Goal: Use online tool/utility: Utilize a website feature to perform a specific function

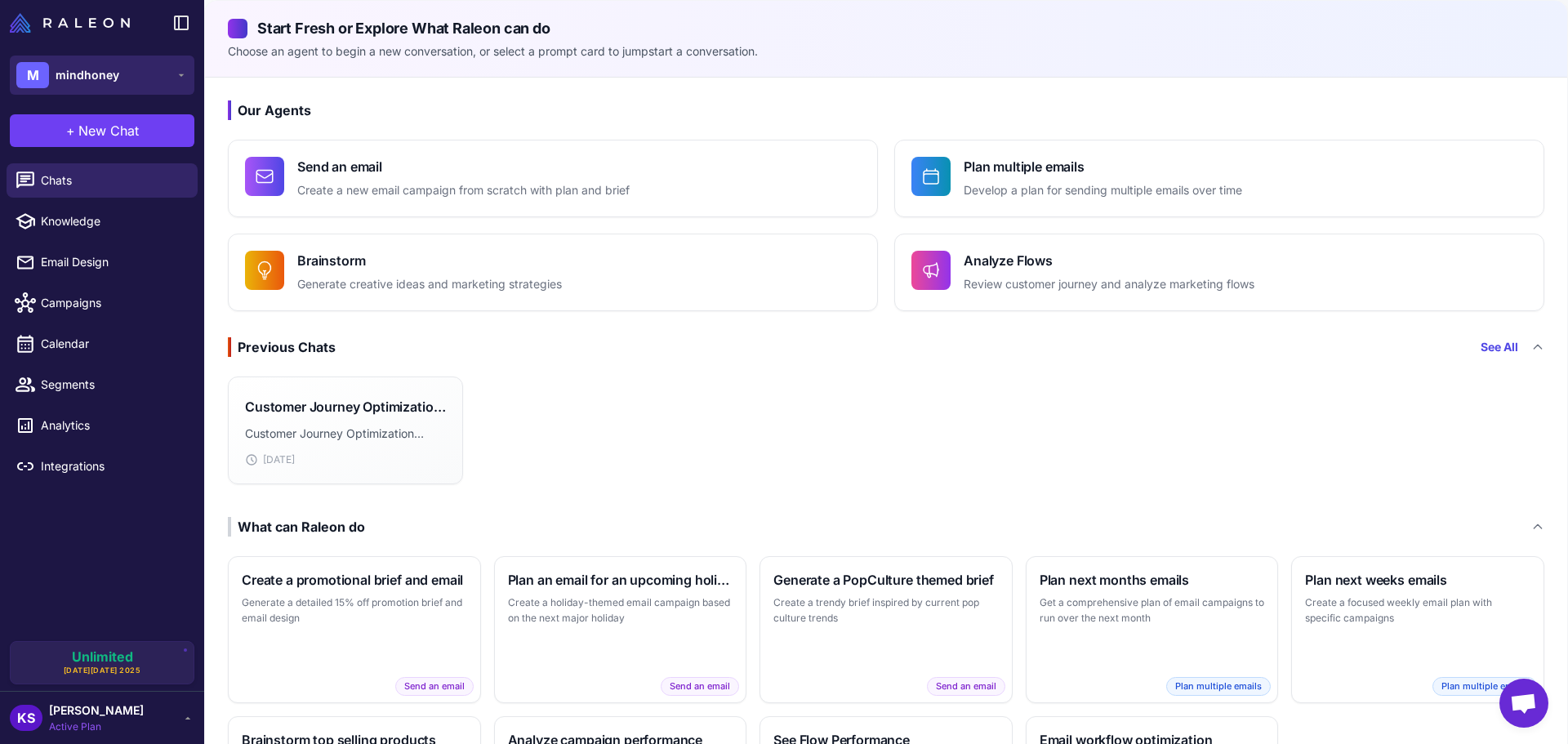
click at [94, 82] on span "mindhoney" at bounding box center [87, 75] width 63 height 18
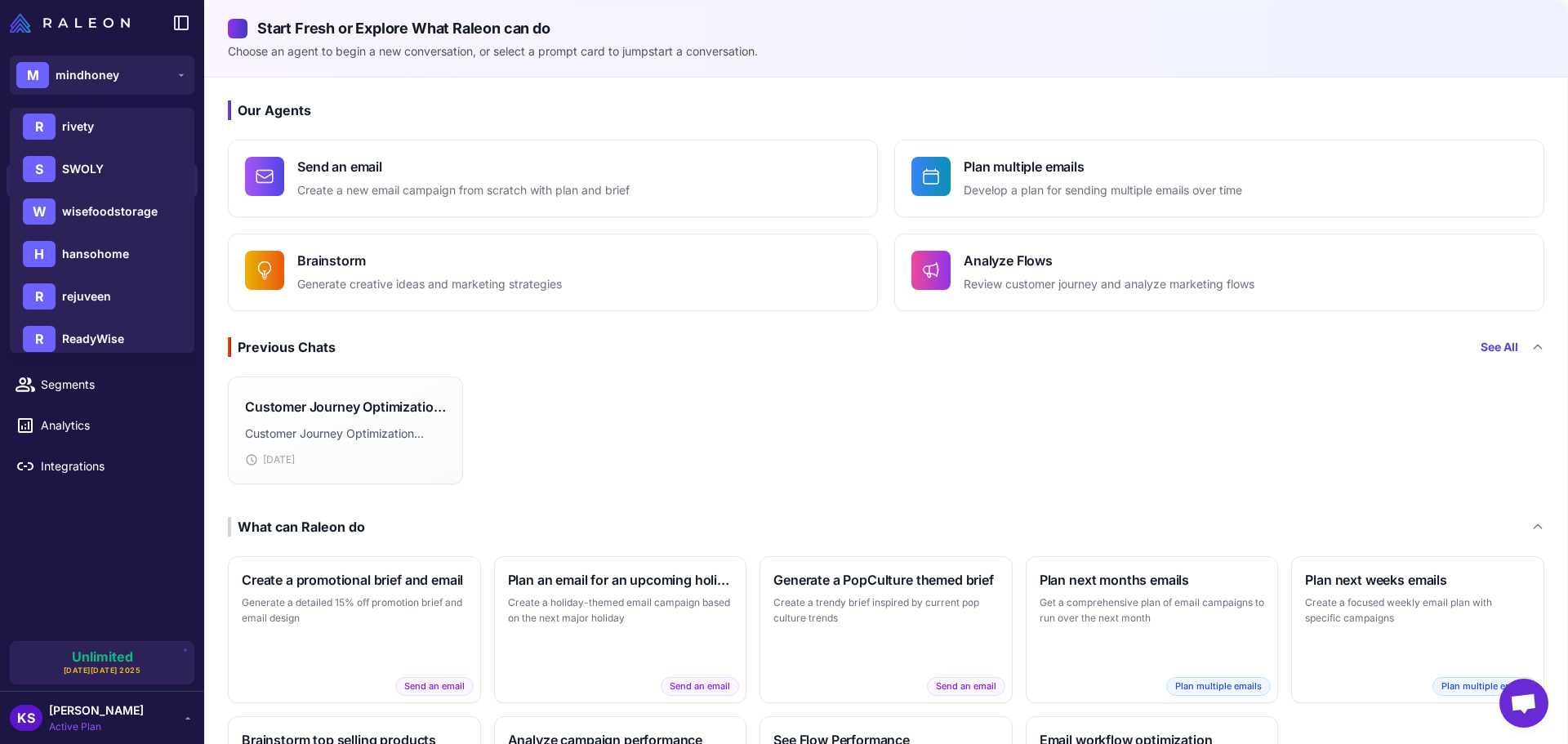
scroll to position [735, 0]
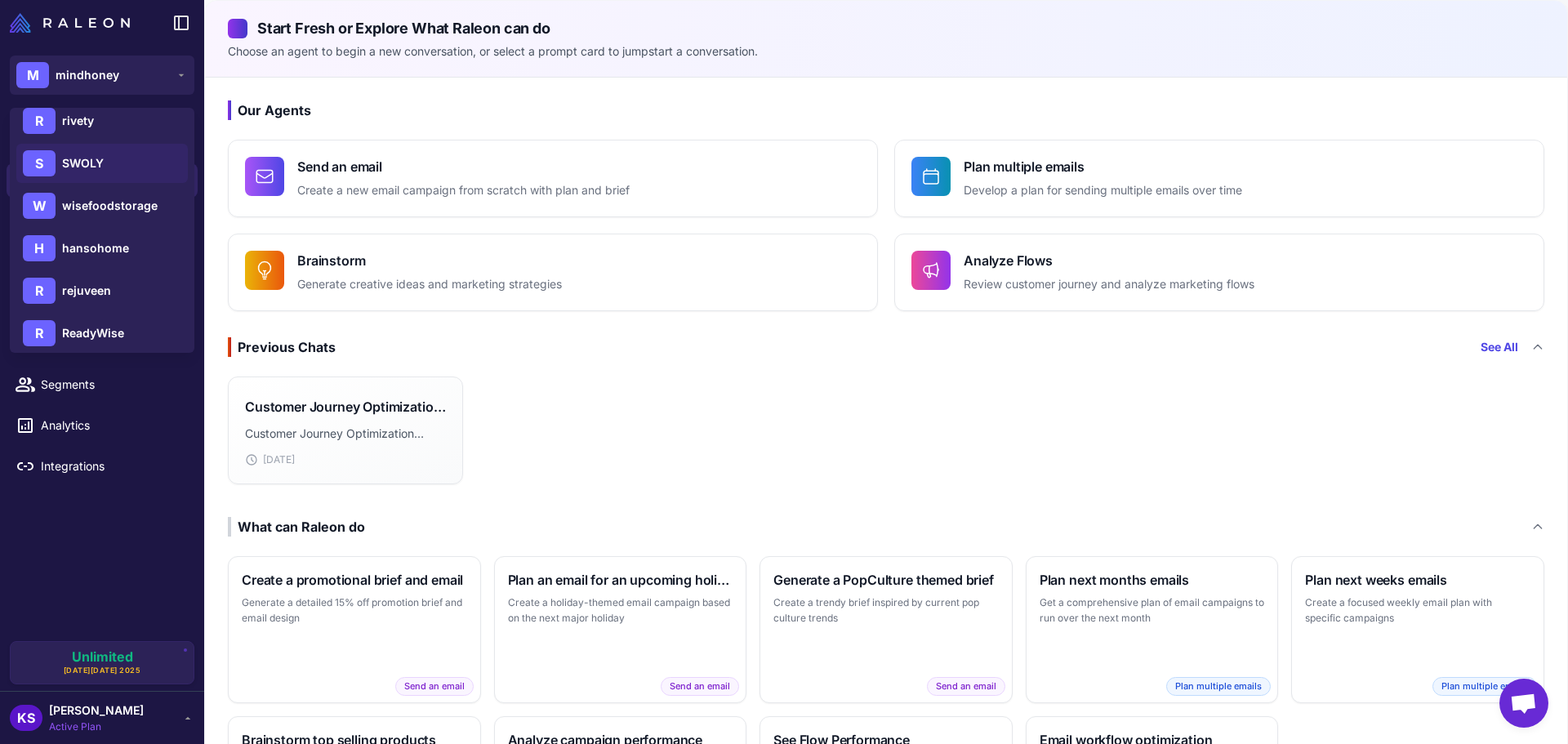
click at [60, 164] on div "S SWOLY" at bounding box center [102, 163] width 171 height 40
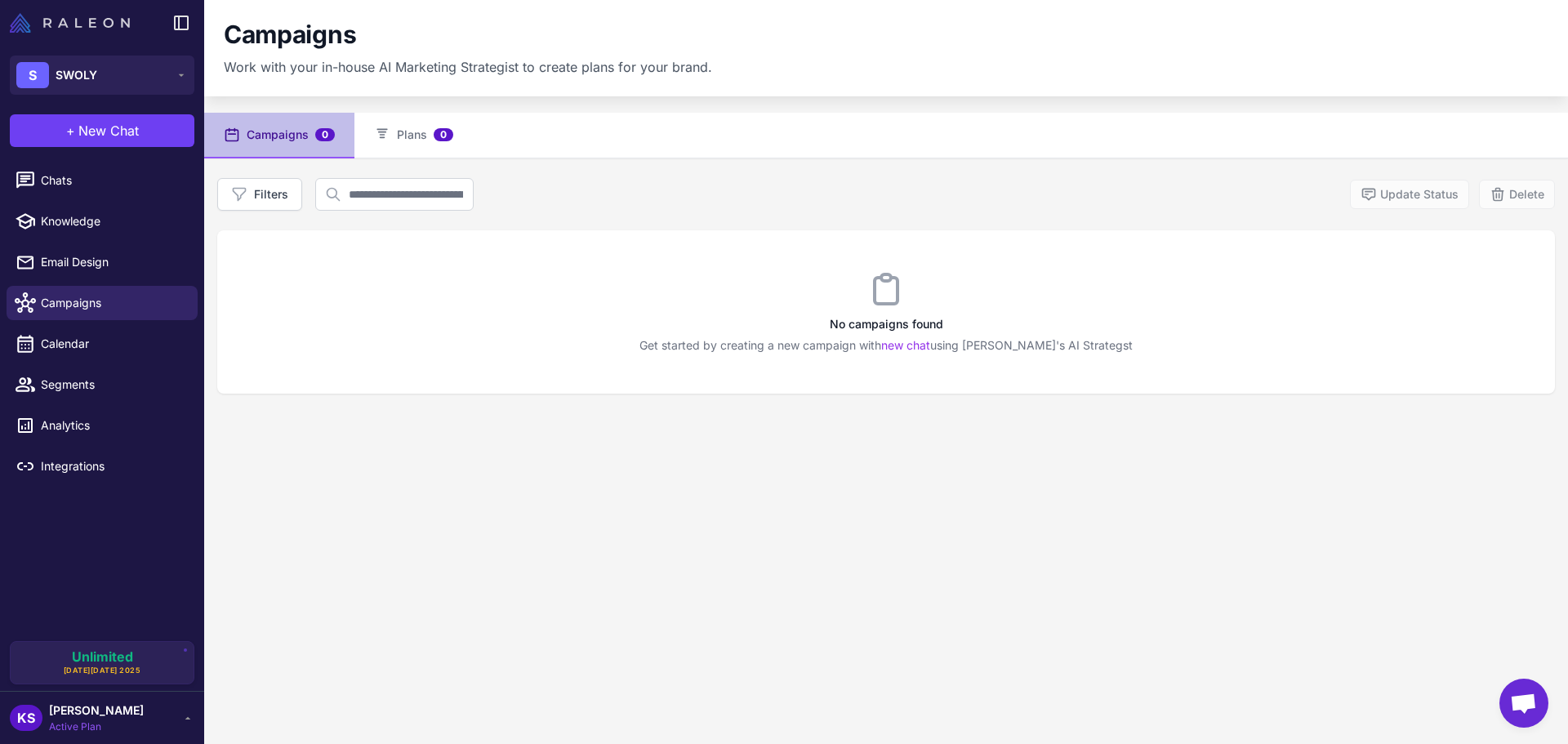
click at [26, 13] on img at bounding box center [70, 23] width 120 height 20
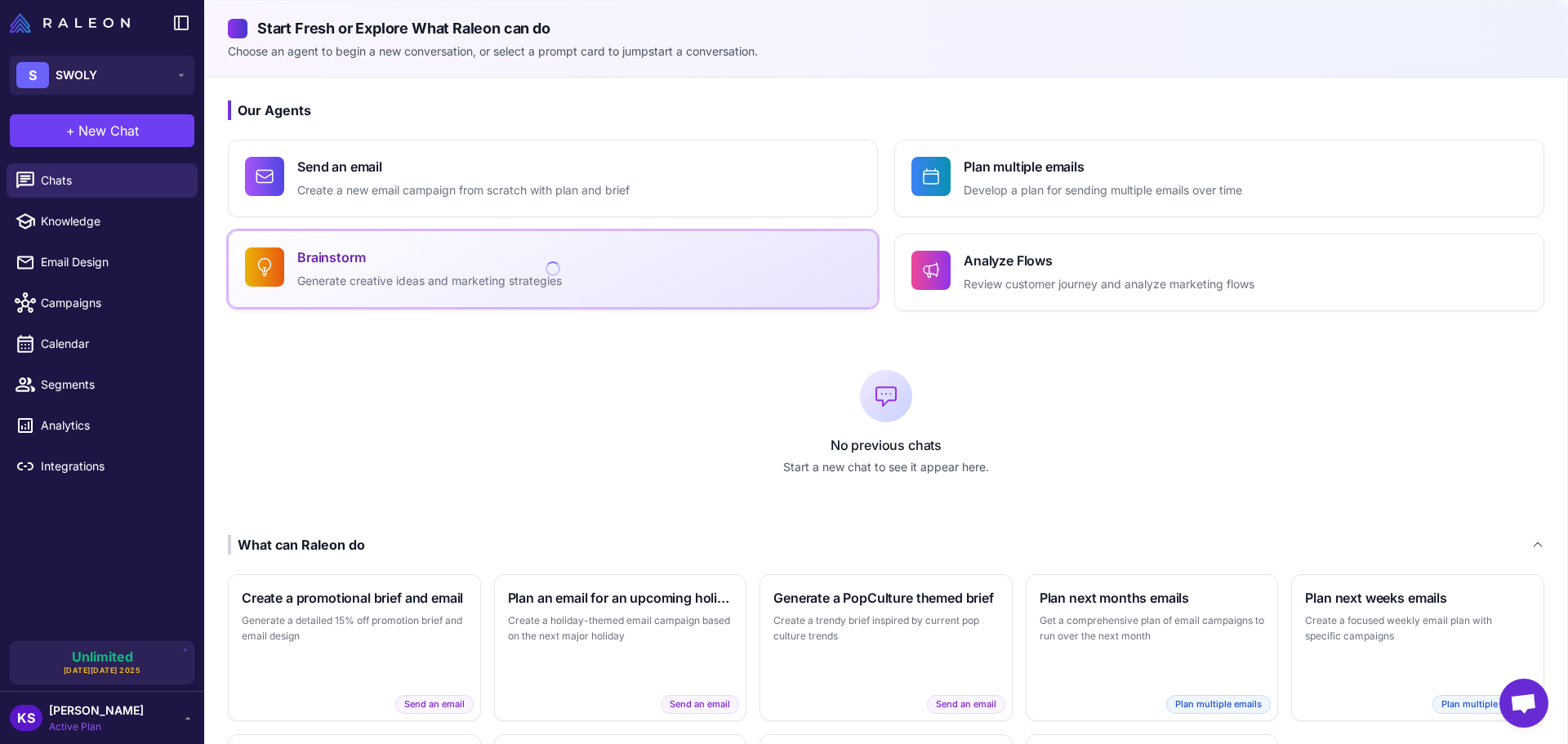
click at [454, 292] on button "Brainstorm Generate creative ideas and marketing strategies" at bounding box center [552, 269] width 650 height 77
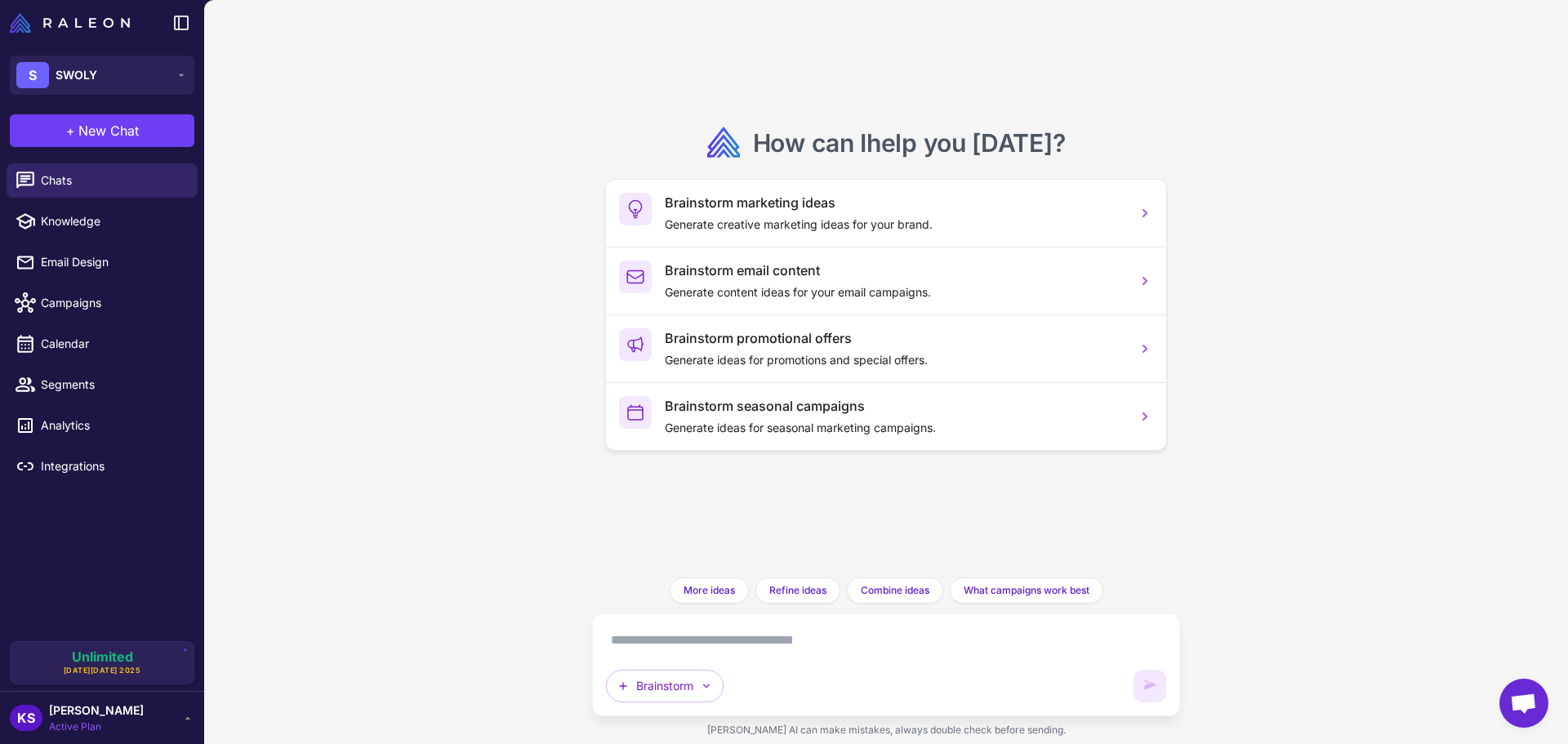
click at [881, 639] on textarea at bounding box center [886, 640] width 560 height 26
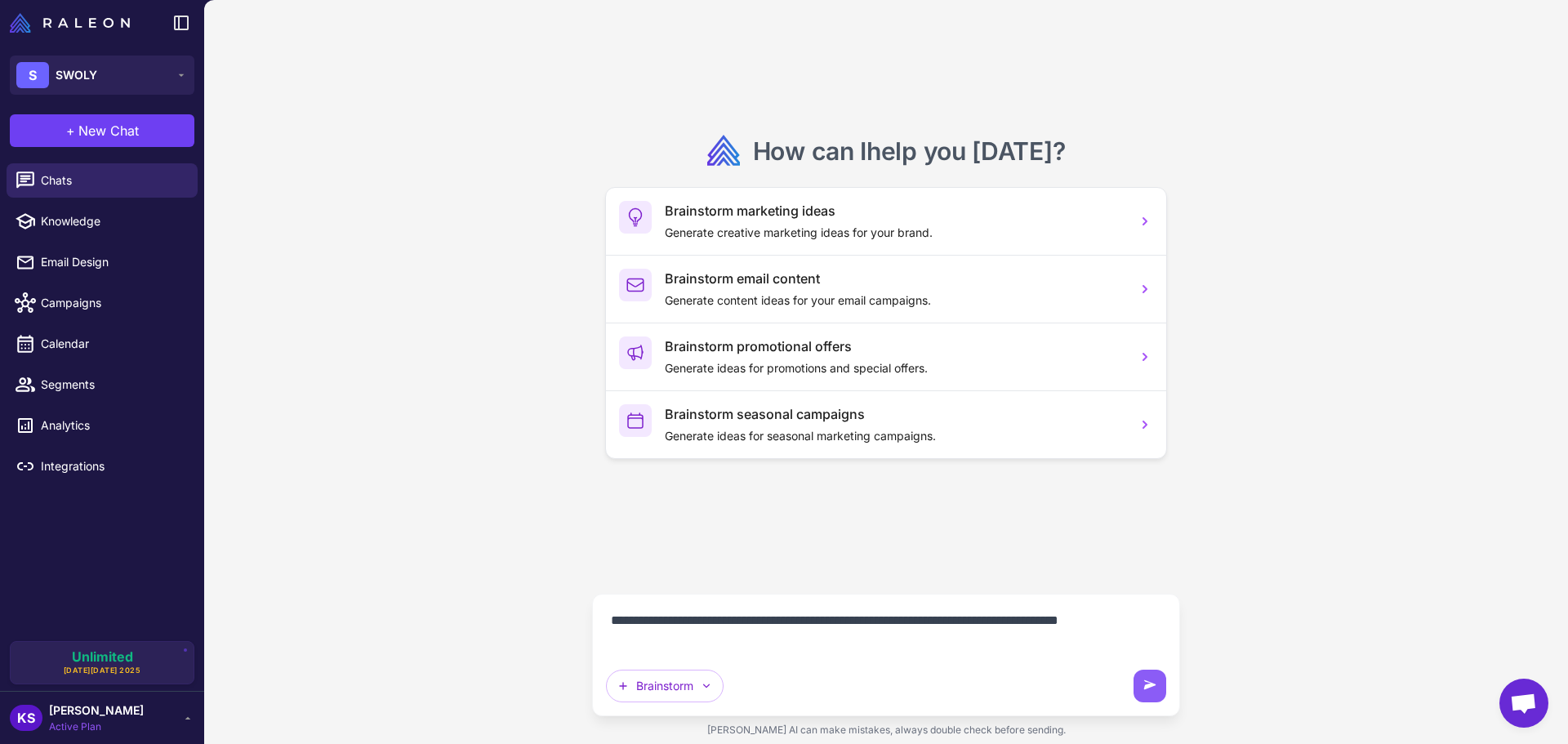
type textarea "**********"
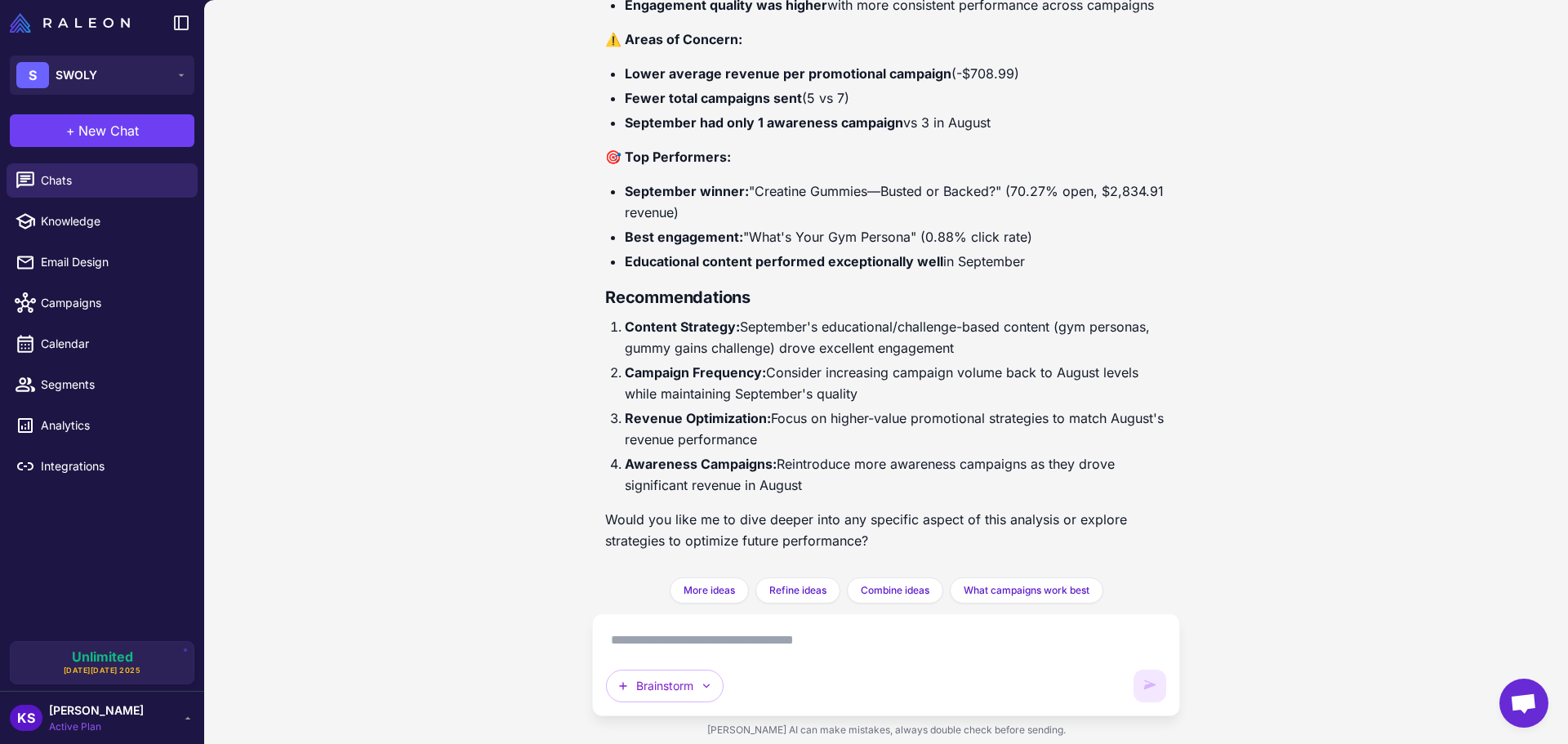
scroll to position [1645, 0]
drag, startPoint x: 954, startPoint y: 353, endPoint x: 740, endPoint y: 324, distance: 216.0
click at [740, 324] on li "Content Strategy: September's educational/challenge-based content (gym personas…" at bounding box center [896, 338] width 542 height 43
copy li "September's educational/challenge-based content (gym personas, gummy gains chal…"
click at [831, 650] on textarea at bounding box center [886, 640] width 560 height 26
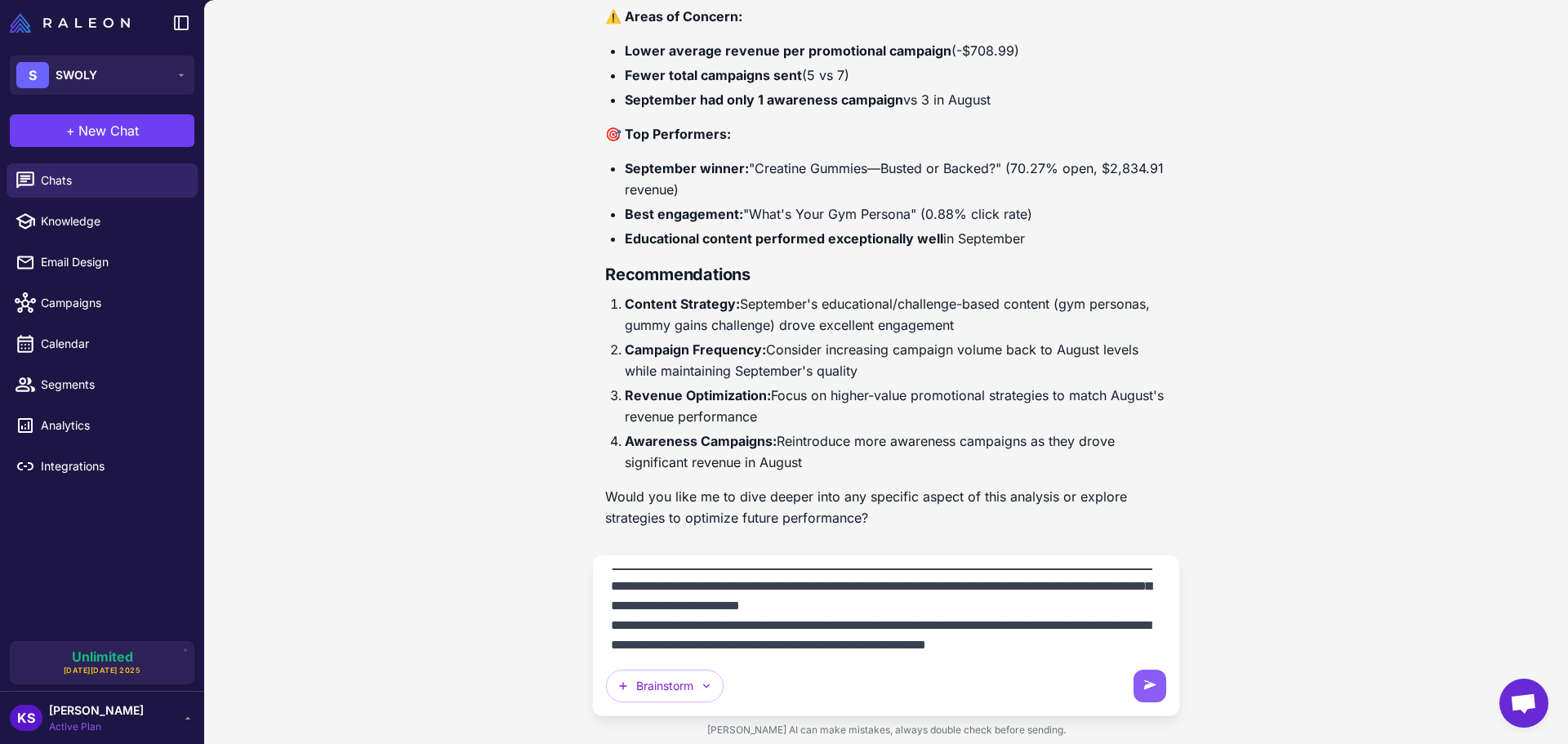
scroll to position [93, 0]
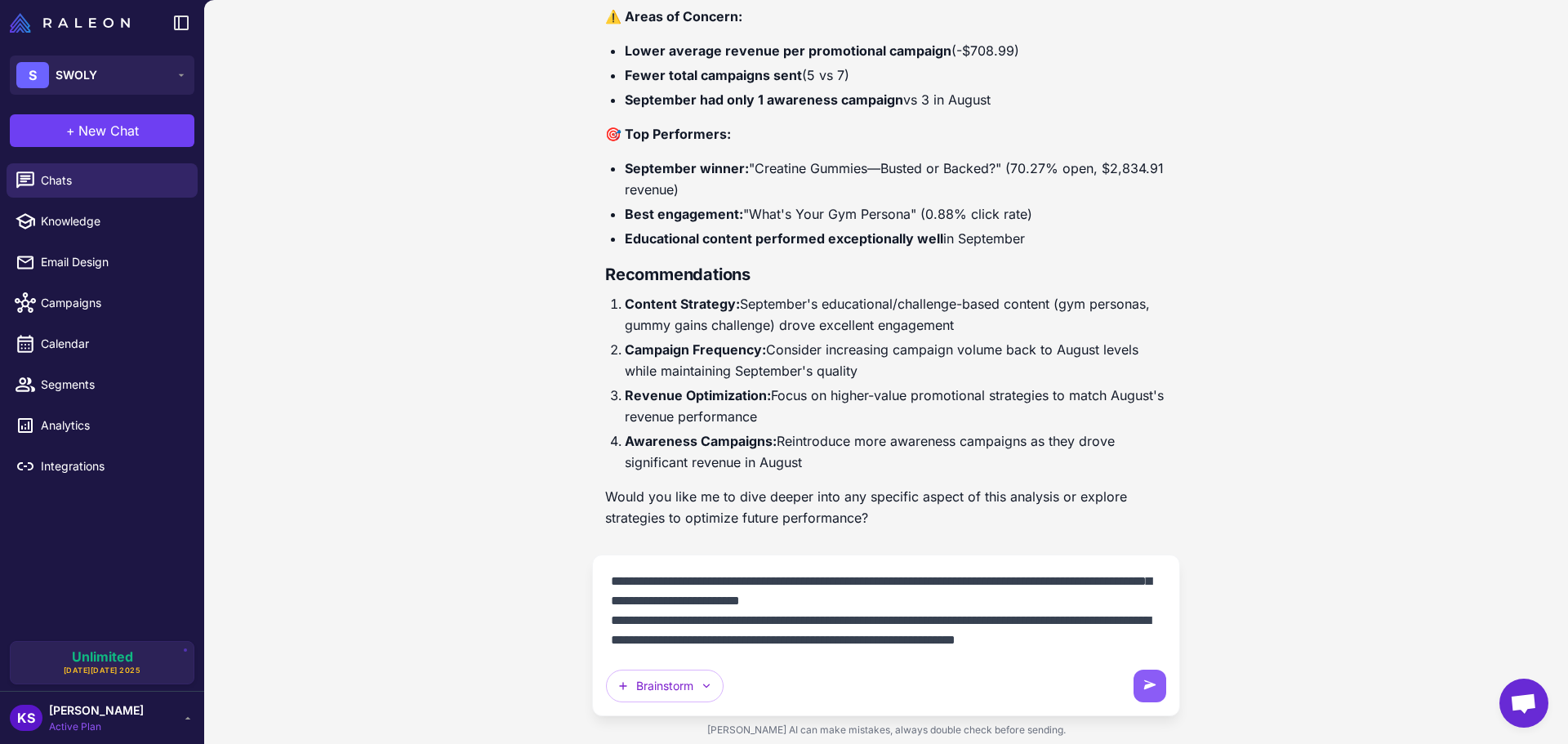
type textarea "**********"
click at [759, 642] on textarea "**********" at bounding box center [886, 611] width 560 height 85
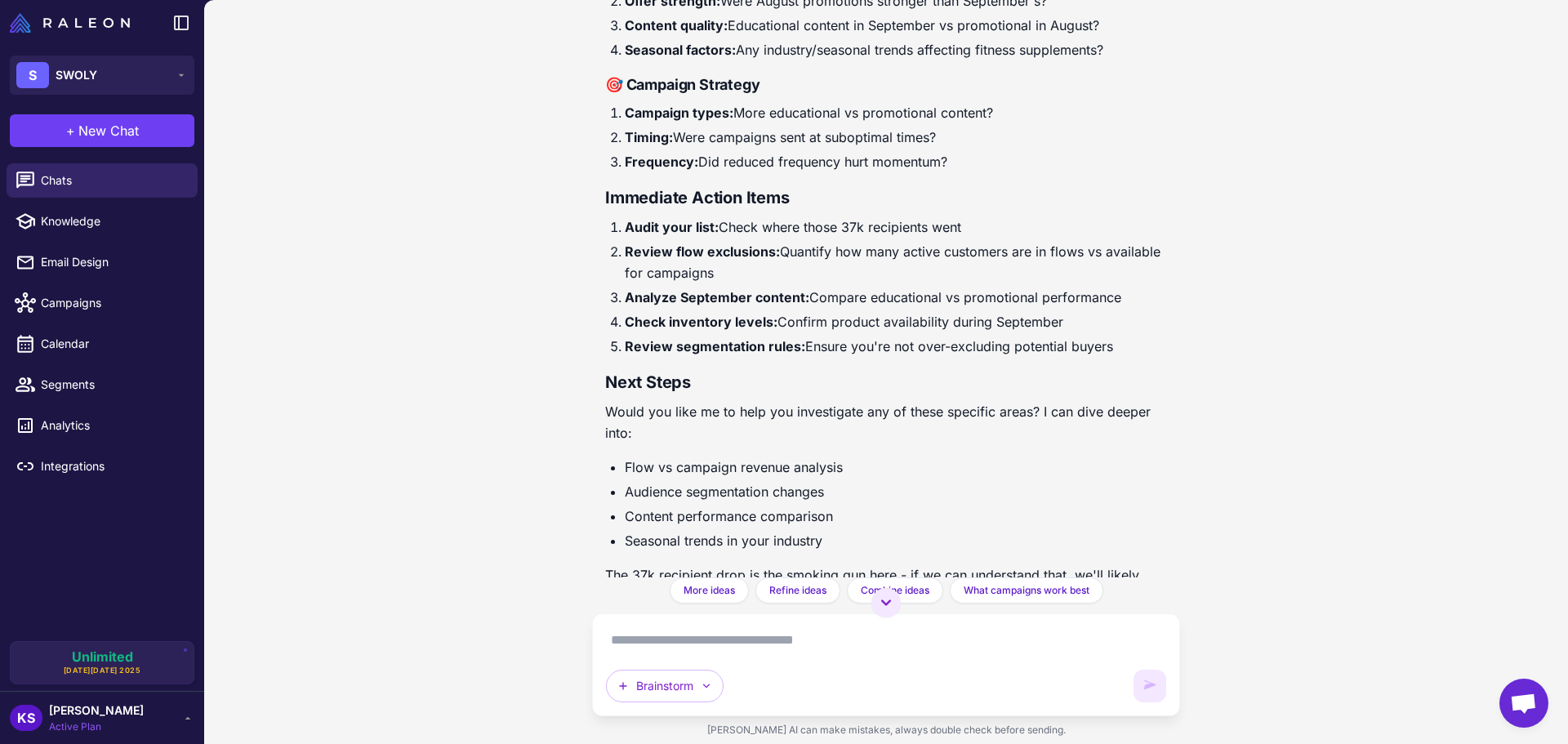
scroll to position [4021, 0]
